Goal: Use online tool/utility: Utilize a website feature to perform a specific function

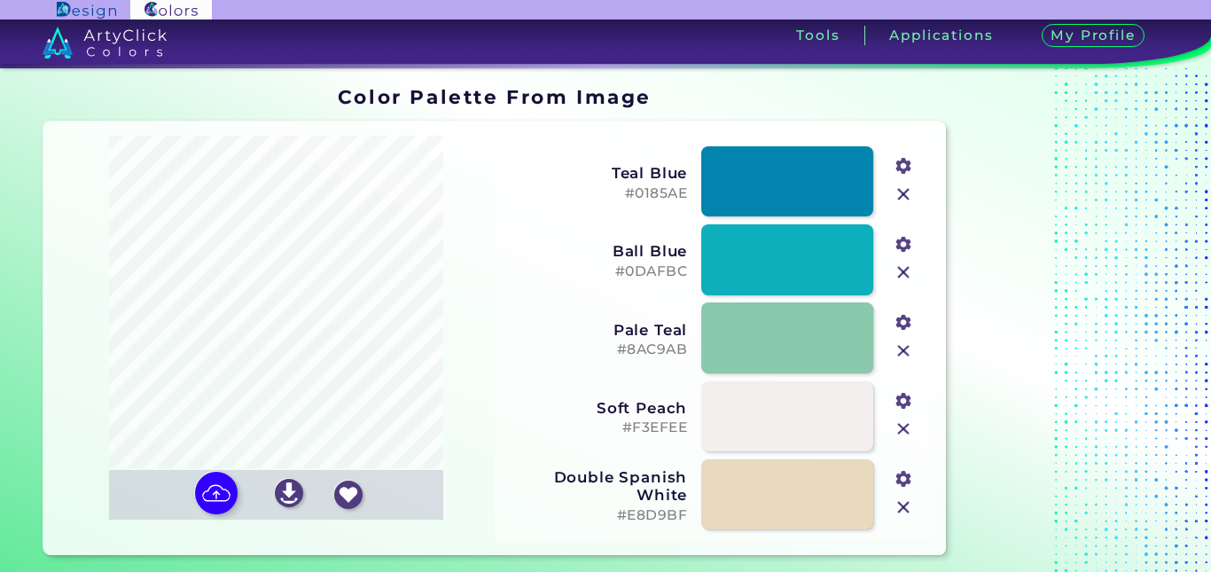
type input "#077874"
type input "#0a2832"
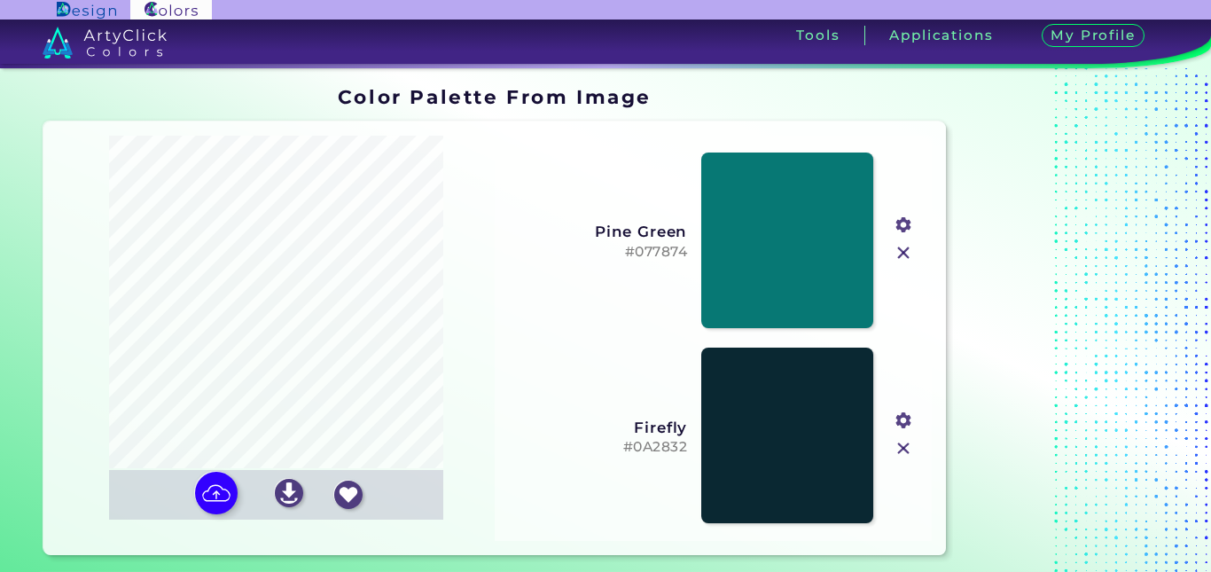
click at [909, 230] on input "#077874" at bounding box center [902, 223] width 22 height 22
click at [722, 228] on link at bounding box center [786, 240] width 173 height 177
click at [836, 422] on link at bounding box center [786, 435] width 173 height 177
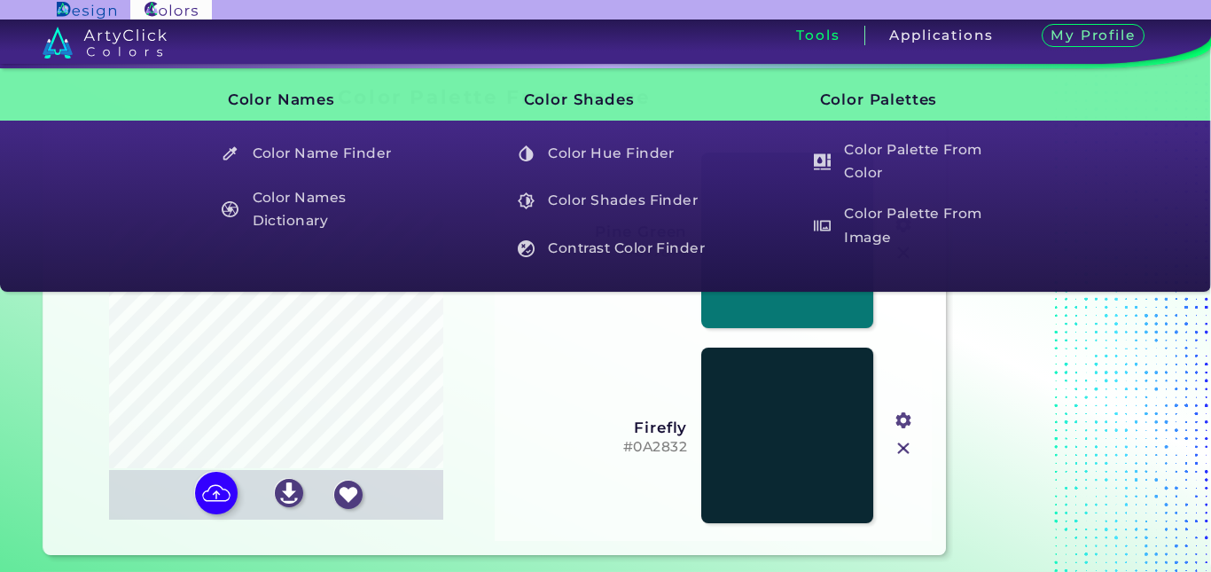
click at [818, 33] on h3 "Tools" at bounding box center [817, 34] width 43 height 13
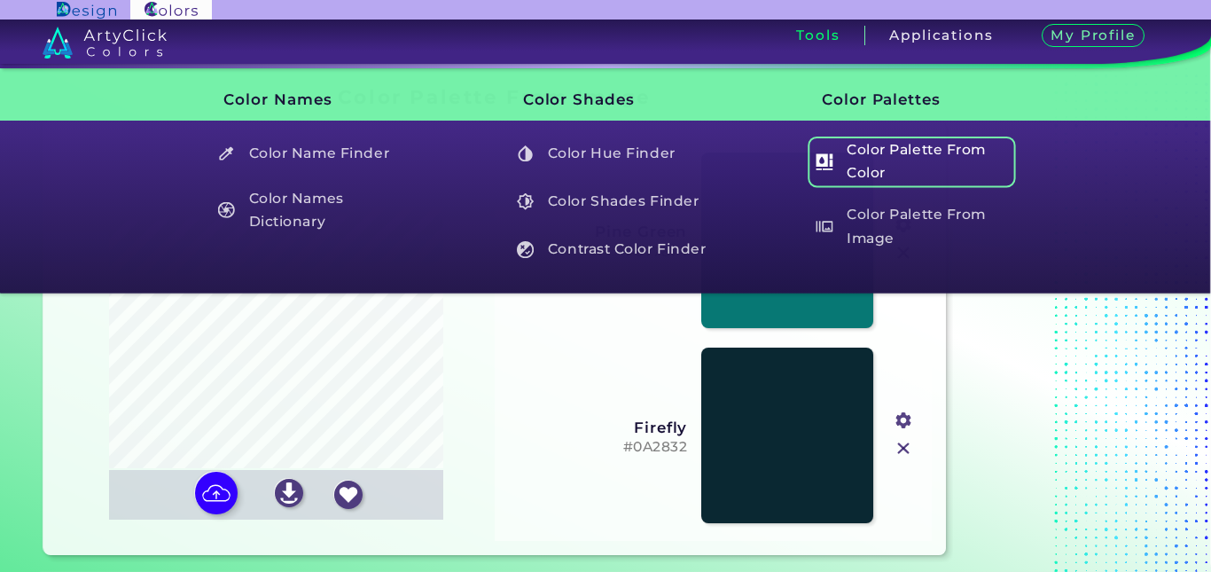
click at [848, 143] on h5 "Color Palette From Color" at bounding box center [912, 162] width 208 height 51
